Goal: Information Seeking & Learning: Learn about a topic

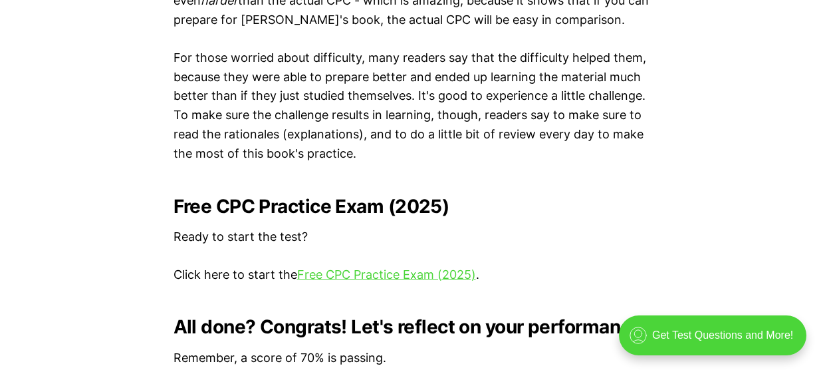
scroll to position [2590, 0]
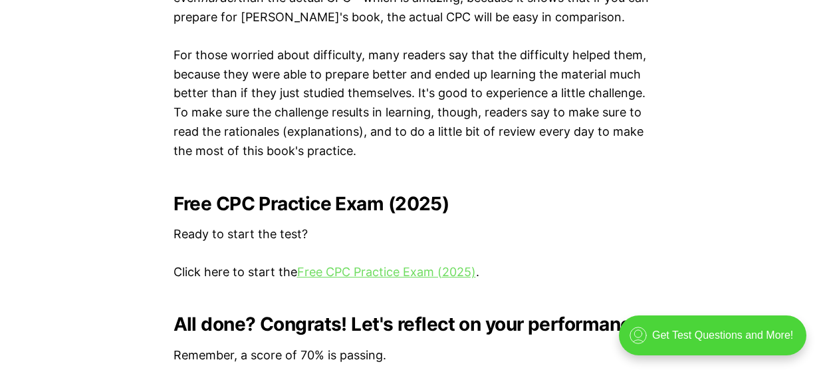
click at [390, 273] on link "Free CPC Practice Exam (2025)" at bounding box center [386, 272] width 179 height 14
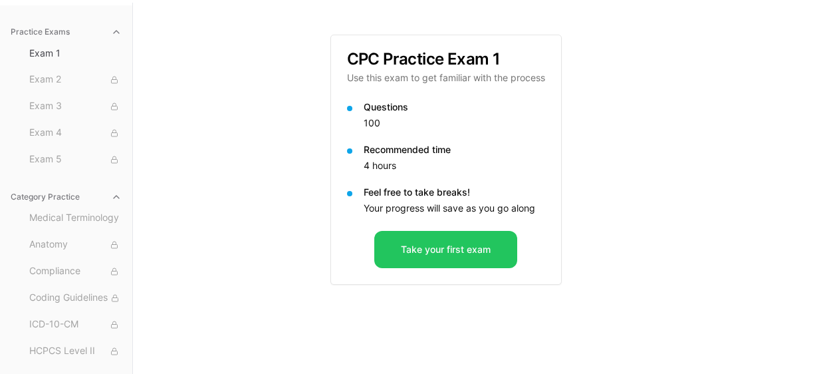
scroll to position [122, 0]
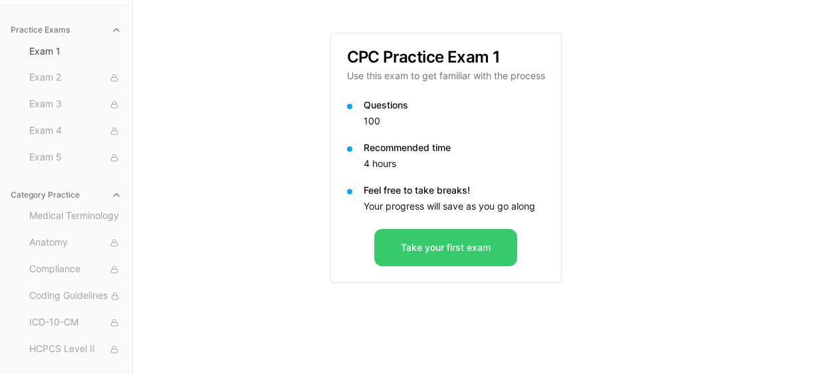
click at [454, 253] on button "Take your first exam" at bounding box center [445, 247] width 143 height 37
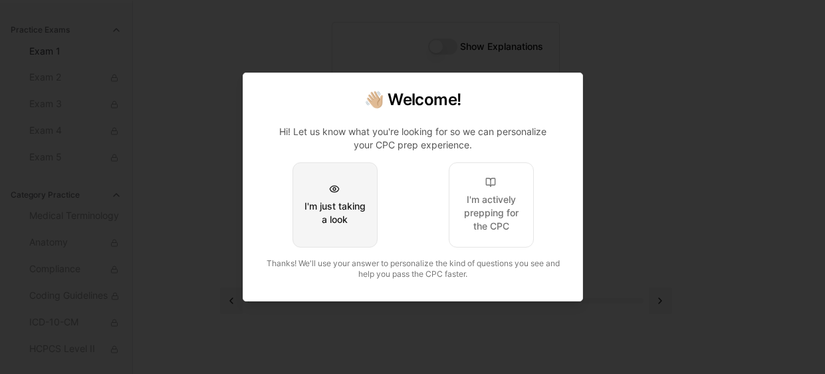
click at [338, 221] on div "I'm just taking a look" at bounding box center [334, 212] width 63 height 27
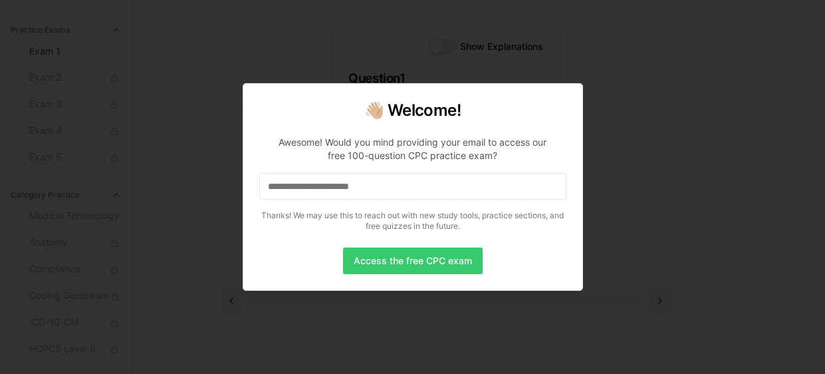
click at [403, 261] on button "Access the free CPC exam" at bounding box center [413, 260] width 140 height 27
